Goal: Information Seeking & Learning: Learn about a topic

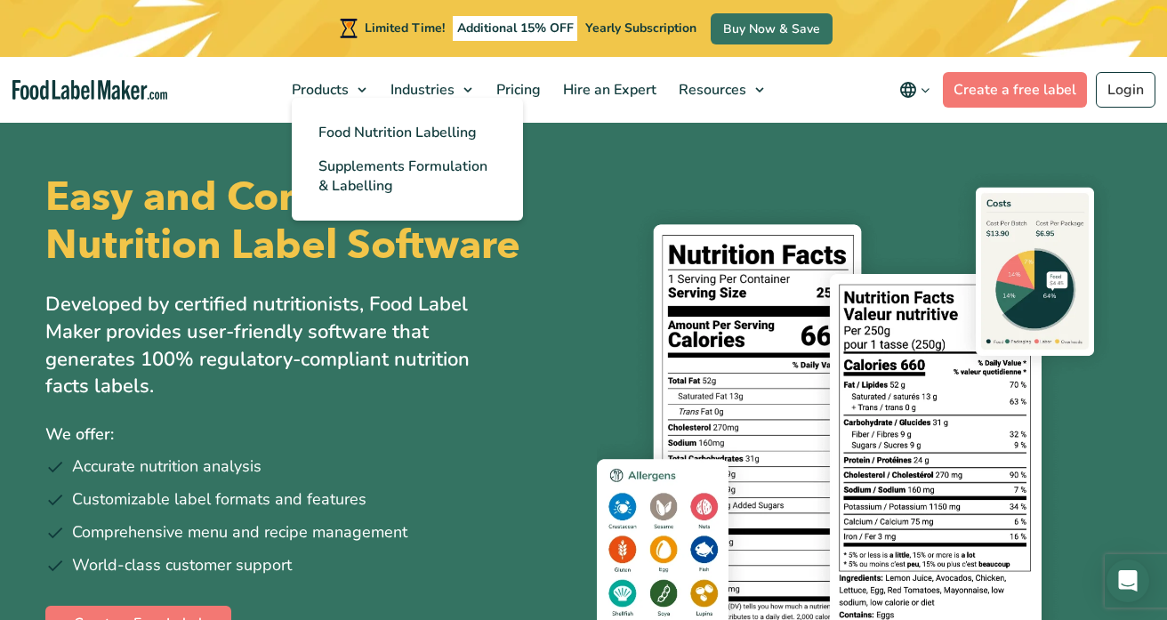
click at [375, 99] on ul "Food Nutrition Labelling Supplements Formulation & Labelling" at bounding box center [407, 159] width 231 height 123
click at [348, 178] on span "Supplements Formulation & Labelling" at bounding box center [403, 176] width 169 height 39
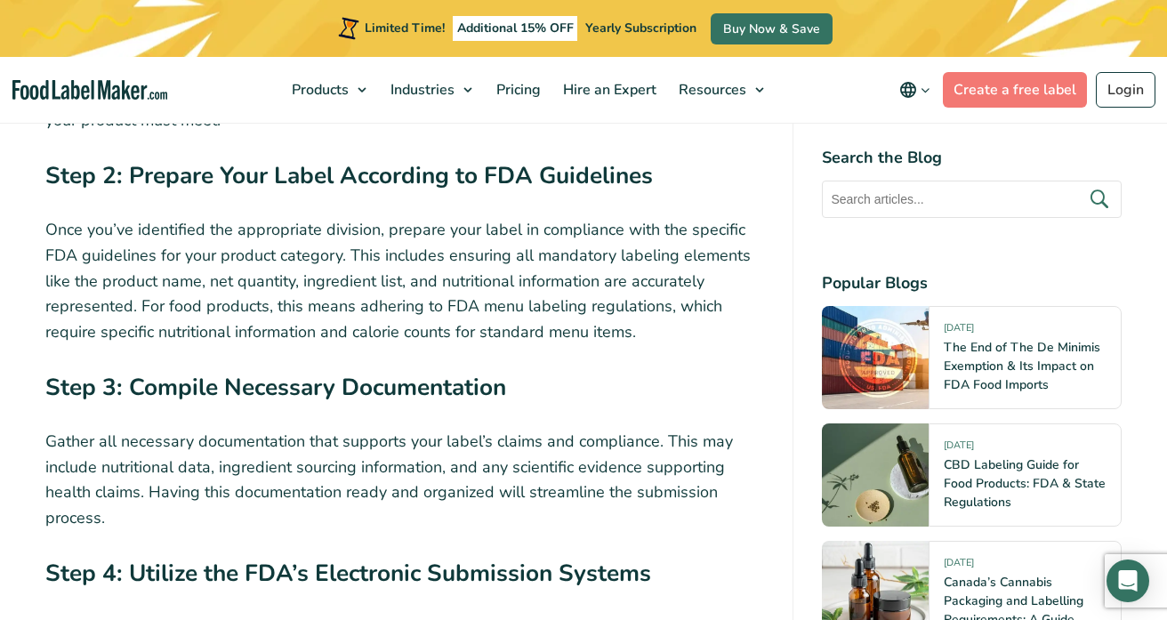
scroll to position [4346, 0]
